Goal: Transaction & Acquisition: Subscribe to service/newsletter

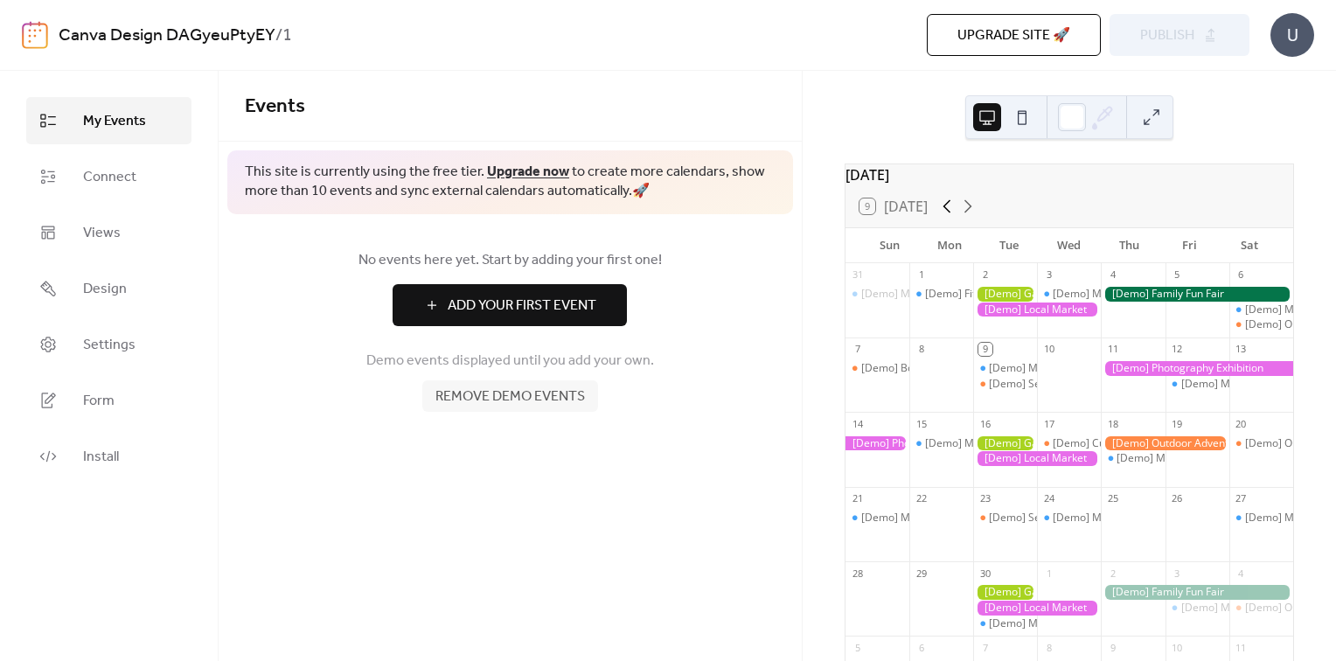
click at [945, 211] on icon at bounding box center [946, 206] width 21 height 21
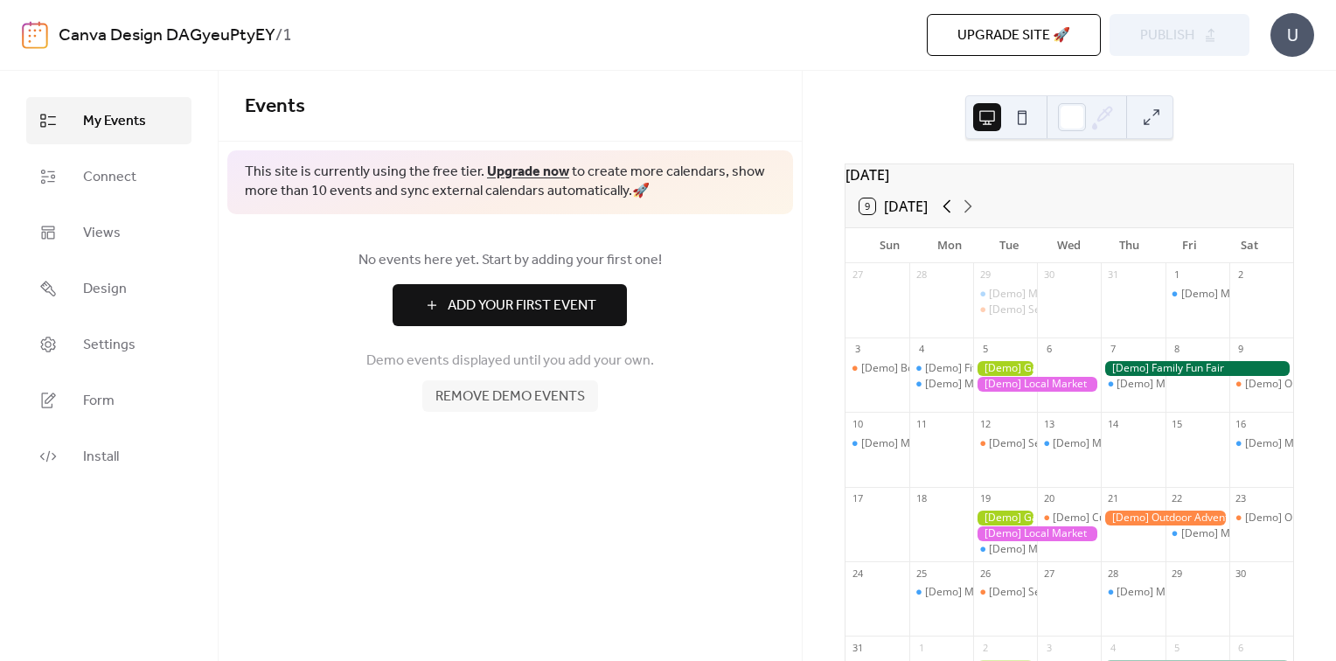
click at [945, 211] on icon at bounding box center [946, 206] width 21 height 21
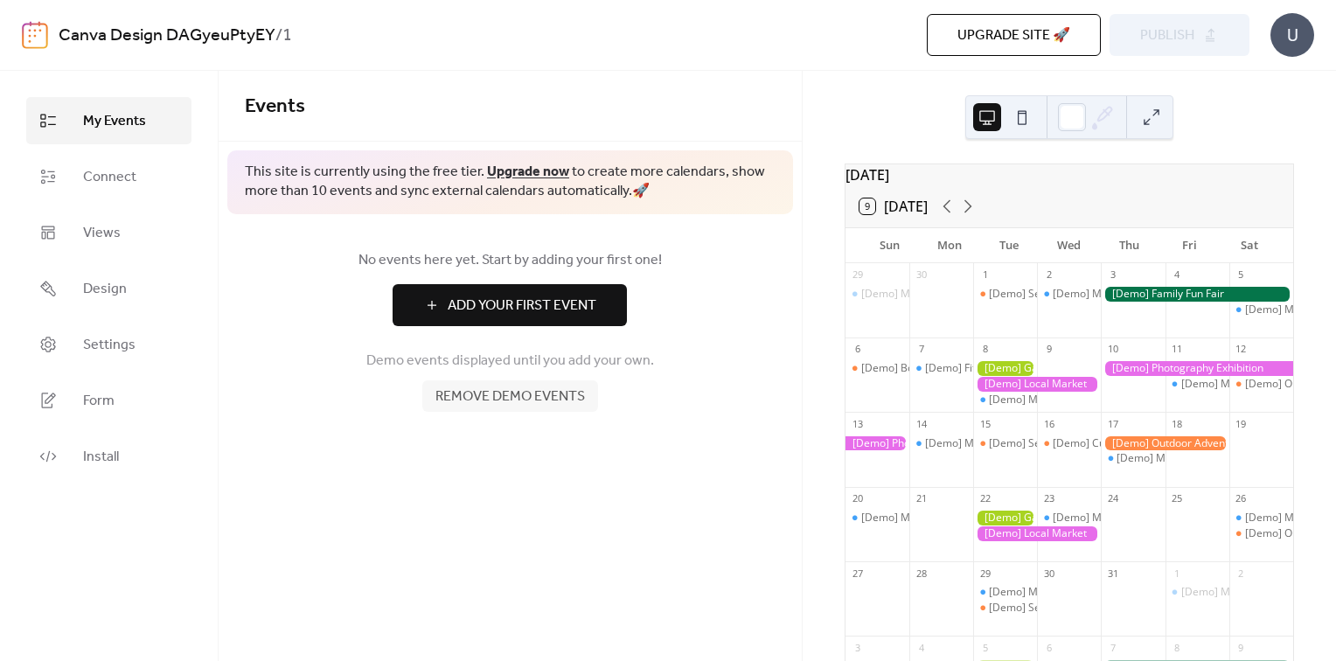
drag, startPoint x: 1223, startPoint y: 0, endPoint x: 554, endPoint y: 511, distance: 841.9
click at [554, 513] on div "Events This site is currently using the free tier. Upgrade now to create more c…" at bounding box center [510, 366] width 583 height 590
click at [1154, 114] on button at bounding box center [1151, 117] width 28 height 28
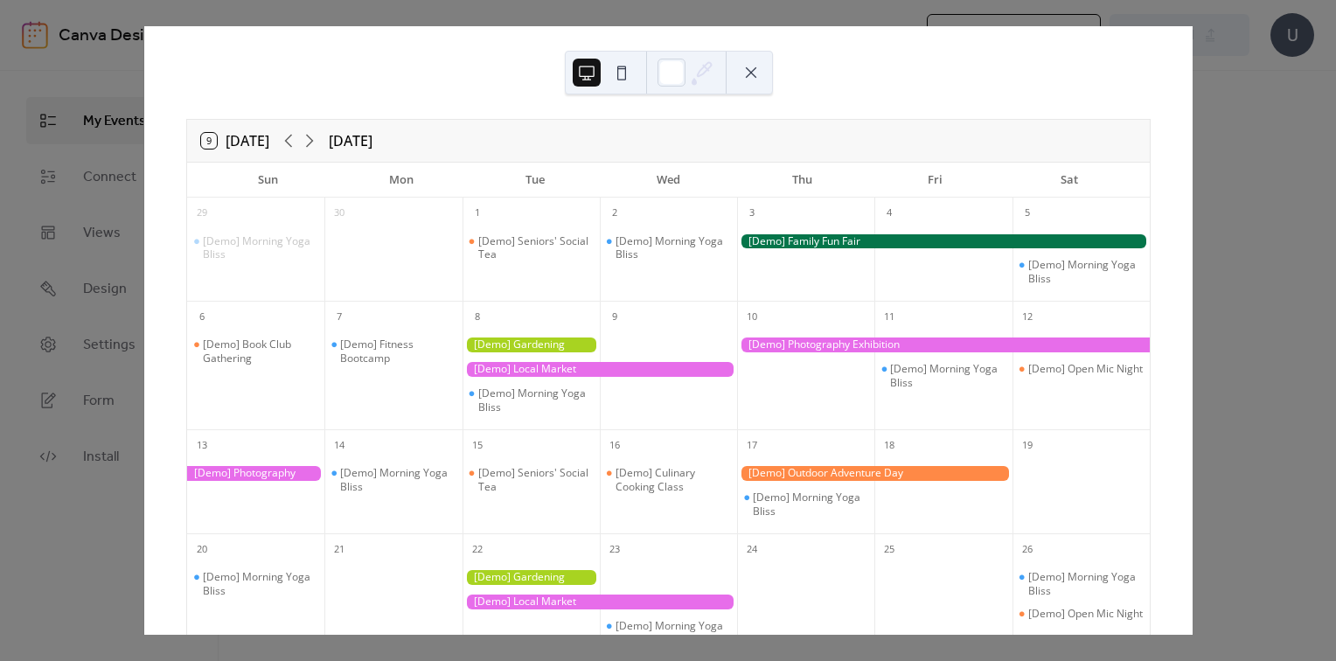
click at [750, 67] on button at bounding box center [751, 73] width 28 height 28
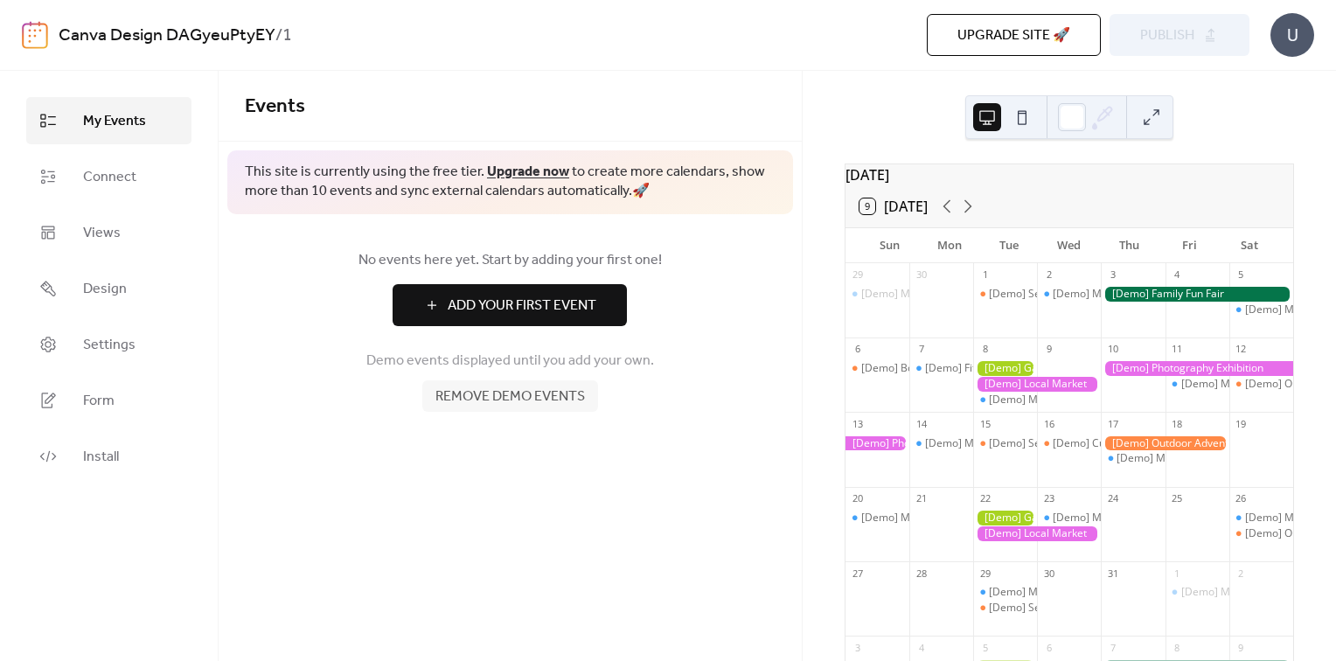
click at [1030, 111] on button at bounding box center [1022, 117] width 28 height 28
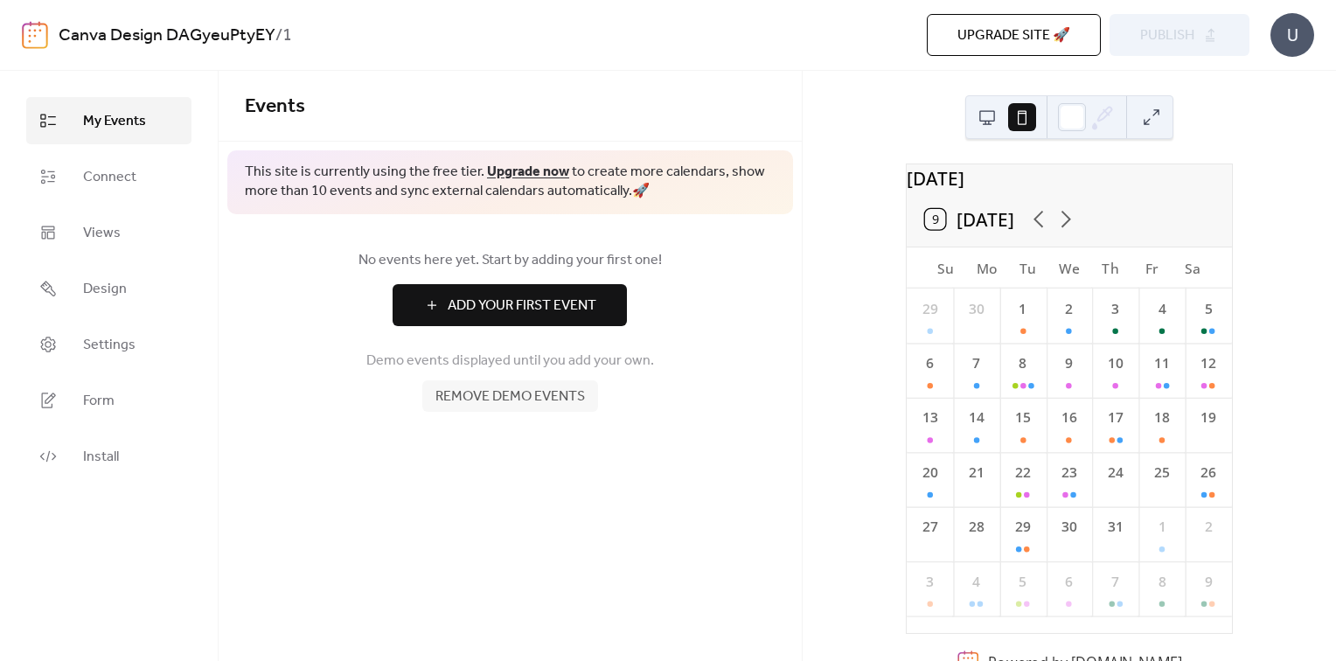
click at [984, 120] on button at bounding box center [987, 117] width 28 height 28
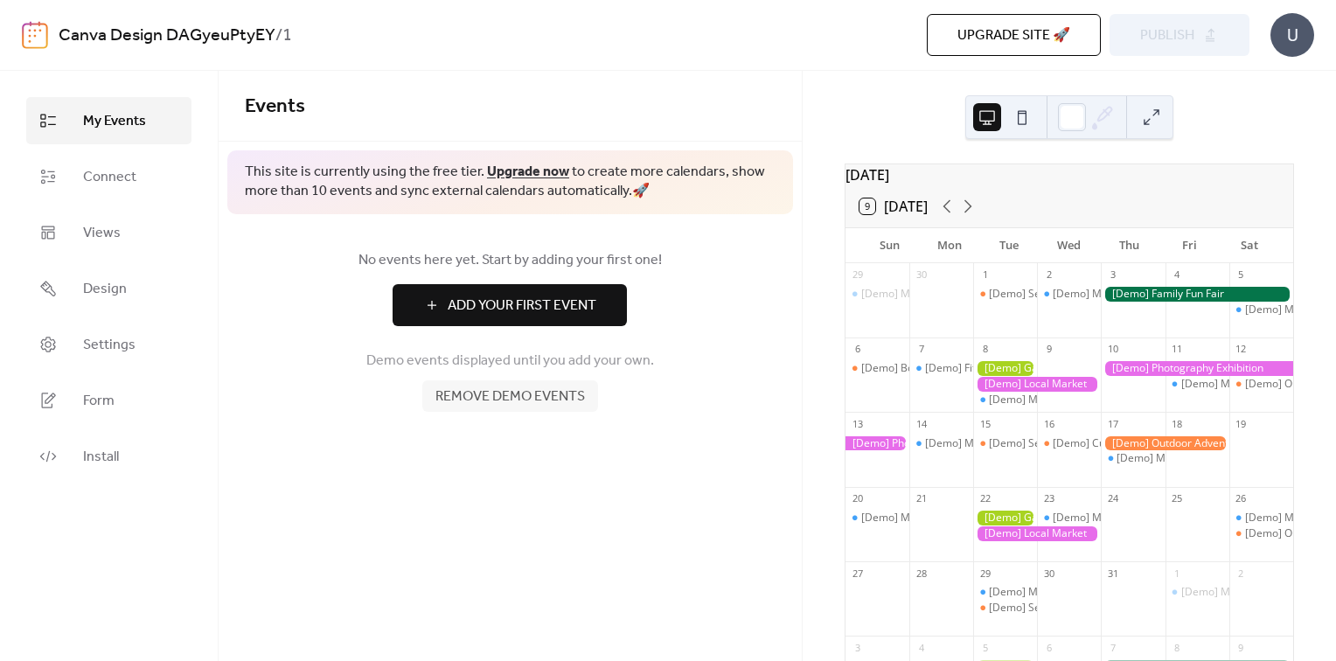
click at [1039, 32] on span "Upgrade site 🚀" at bounding box center [1013, 35] width 113 height 21
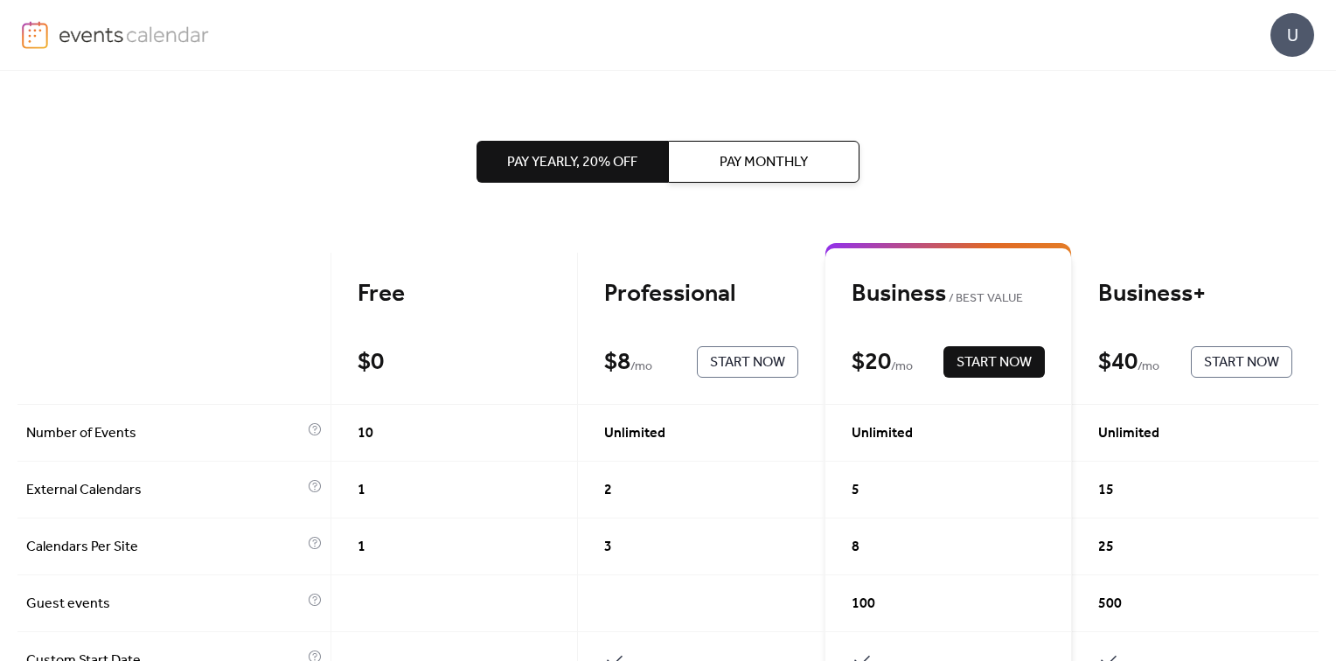
click at [374, 285] on div "Free" at bounding box center [455, 294] width 194 height 31
click at [376, 372] on div "$ 0" at bounding box center [371, 362] width 26 height 31
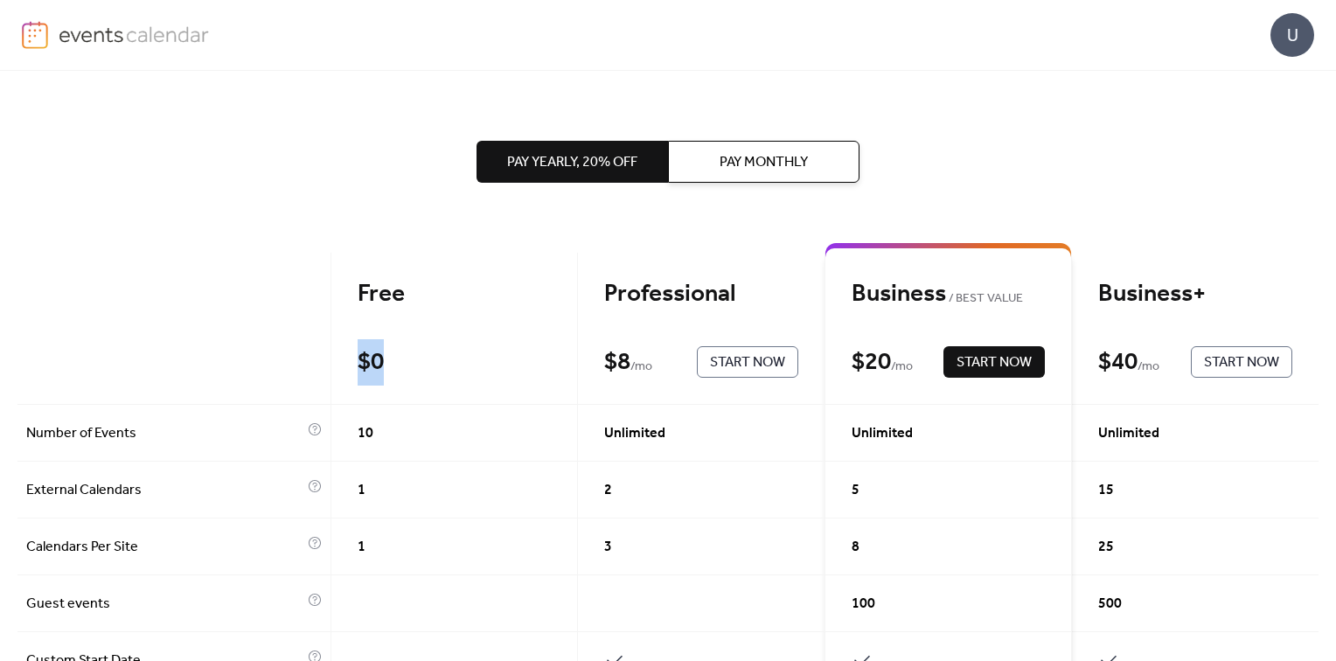
click at [376, 372] on div "$ 0" at bounding box center [371, 362] width 26 height 31
drag, startPoint x: 376, startPoint y: 372, endPoint x: 433, endPoint y: 400, distance: 63.7
click at [433, 400] on div "Free $ 0 Start Now" at bounding box center [454, 329] width 247 height 152
click at [424, 480] on div "1" at bounding box center [454, 490] width 247 height 57
click at [402, 553] on div "1" at bounding box center [454, 546] width 247 height 57
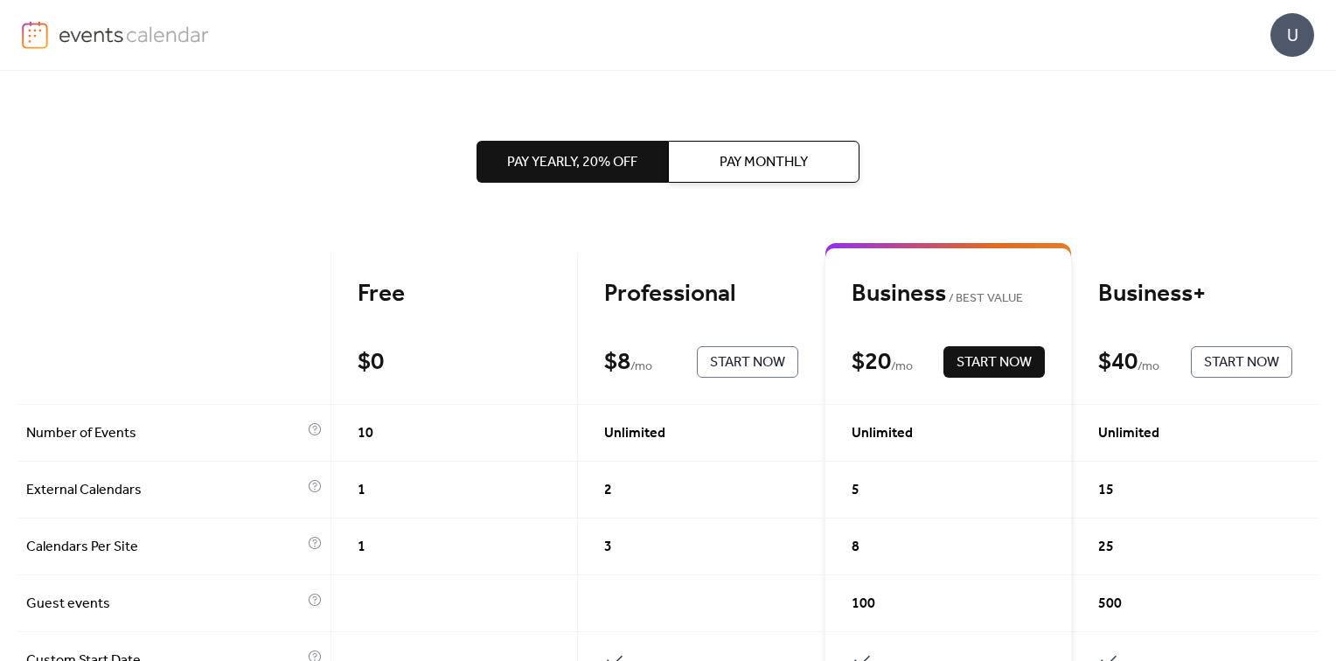
click at [694, 295] on div "Professional" at bounding box center [701, 294] width 194 height 31
click at [371, 392] on div "Free $ 0 Start Now" at bounding box center [454, 329] width 247 height 152
